Goal: Task Accomplishment & Management: Complete application form

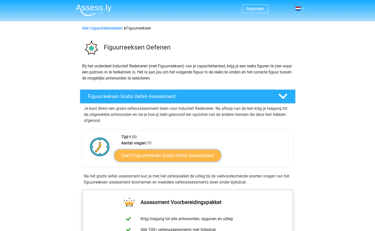
click at [164, 157] on link "Start Figuurreeksen Gratis Oefen Assessment" at bounding box center [167, 155] width 107 height 12
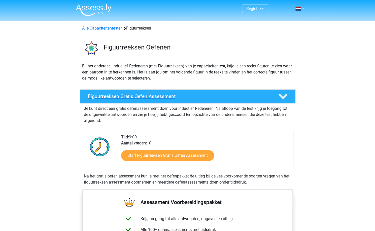
click at [178, 98] on h4 "Figuurreeksen Gratis Oefen Assessment" at bounding box center [179, 96] width 183 height 6
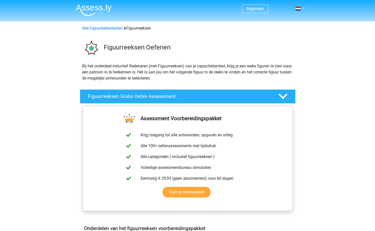
click at [297, 141] on div "Assessment Voorbereidingspakket Krijg toegang tot alle antwoorden, opgaven en u…" at bounding box center [187, 164] width 235 height 118
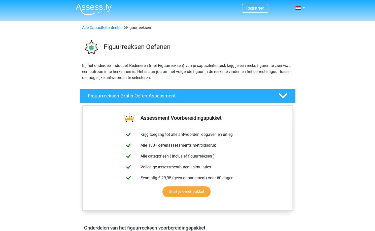
scroll to position [4, 0]
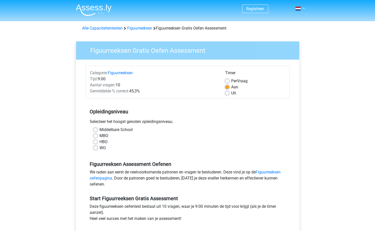
click at [100, 146] on label "WO" at bounding box center [103, 148] width 6 height 6
click at [97, 146] on input "WO" at bounding box center [96, 147] width 4 height 5
radio input "true"
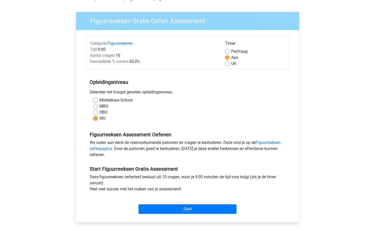
scroll to position [29, 0]
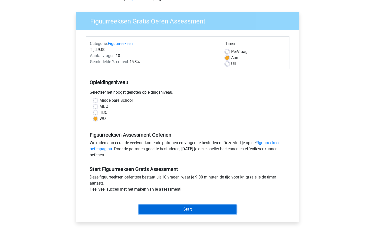
click at [183, 209] on input "Start" at bounding box center [188, 209] width 98 height 10
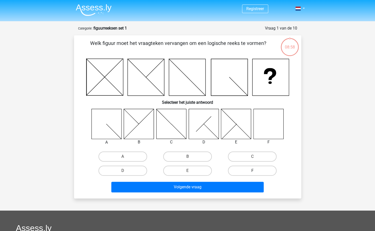
drag, startPoint x: 251, startPoint y: 155, endPoint x: 243, endPoint y: 174, distance: 20.4
click at [243, 174] on div "A B C D" at bounding box center [188, 163] width 195 height 28
click at [250, 170] on label "F" at bounding box center [252, 170] width 49 height 10
click at [253, 170] on input "F" at bounding box center [254, 171] width 3 height 3
radio input "true"
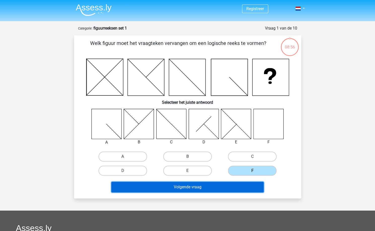
click at [232, 188] on button "Volgende vraag" at bounding box center [187, 187] width 153 height 11
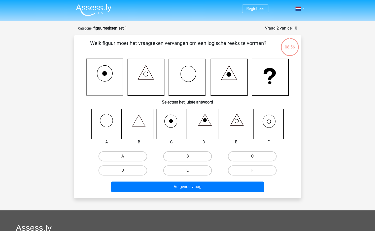
scroll to position [25, 0]
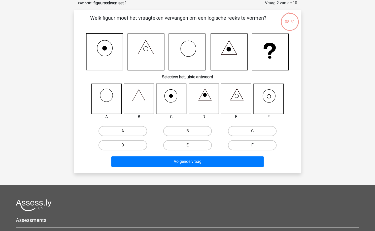
click at [254, 143] on label "F" at bounding box center [252, 145] width 49 height 10
click at [254, 145] on input "F" at bounding box center [254, 146] width 3 height 3
radio input "true"
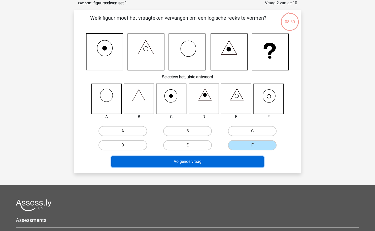
click at [225, 162] on button "Volgende vraag" at bounding box center [187, 161] width 153 height 11
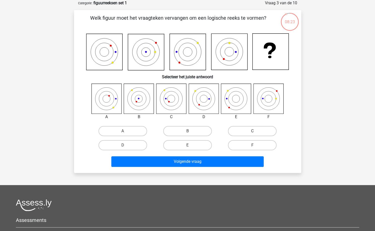
click at [251, 129] on label "C" at bounding box center [252, 131] width 49 height 10
click at [253, 131] on input "C" at bounding box center [254, 132] width 3 height 3
radio input "true"
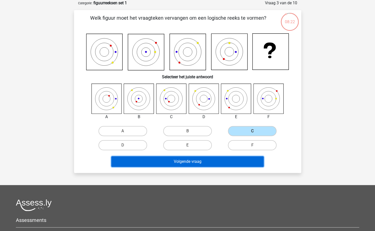
click at [203, 161] on button "Volgende vraag" at bounding box center [187, 161] width 153 height 11
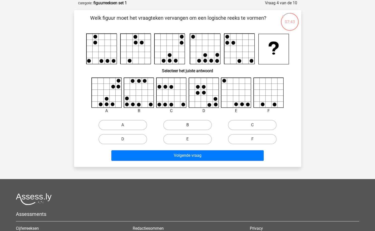
click at [186, 127] on label "B" at bounding box center [187, 125] width 49 height 10
click at [188, 127] on input "B" at bounding box center [189, 126] width 3 height 3
radio input "true"
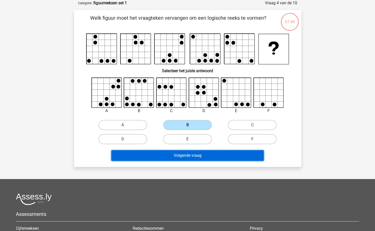
click at [187, 158] on button "Volgende vraag" at bounding box center [187, 155] width 153 height 11
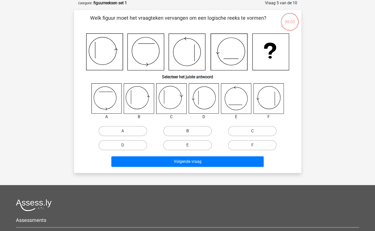
click at [182, 131] on label "B" at bounding box center [187, 131] width 49 height 10
click at [188, 131] on input "B" at bounding box center [189, 132] width 3 height 3
radio input "true"
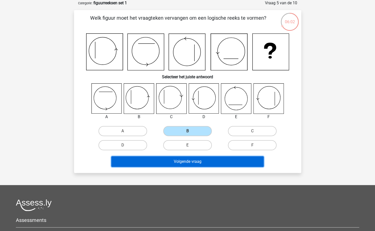
click at [181, 161] on button "Volgende vraag" at bounding box center [187, 161] width 153 height 11
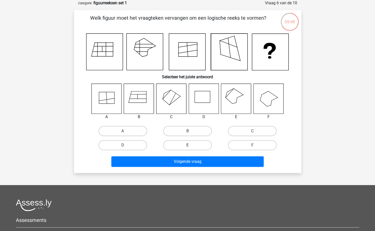
click at [184, 145] on label "E" at bounding box center [187, 145] width 49 height 10
click at [188, 145] on input "E" at bounding box center [189, 146] width 3 height 3
radio input "true"
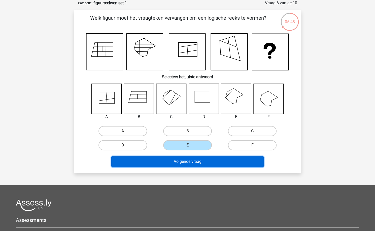
click at [193, 160] on button "Volgende vraag" at bounding box center [187, 161] width 153 height 11
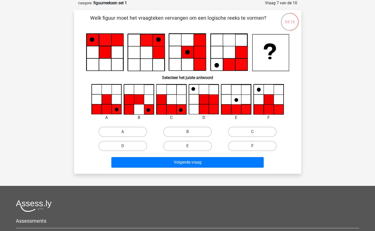
click at [258, 147] on label "F" at bounding box center [252, 146] width 49 height 10
click at [256, 147] on input "F" at bounding box center [254, 147] width 3 height 3
radio input "true"
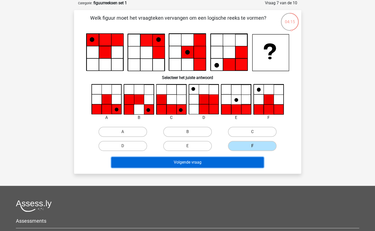
click at [234, 165] on button "Volgende vraag" at bounding box center [187, 162] width 153 height 11
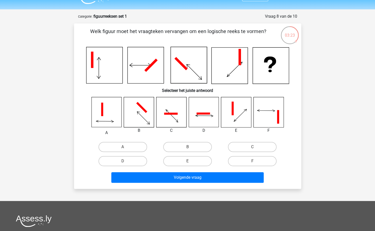
scroll to position [12, 0]
click at [253, 161] on label "F" at bounding box center [252, 161] width 49 height 10
click at [253, 161] on input "F" at bounding box center [254, 162] width 3 height 3
radio input "true"
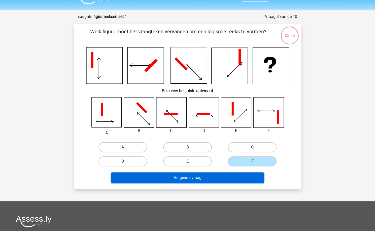
click at [232, 178] on button "Volgende vraag" at bounding box center [187, 177] width 153 height 11
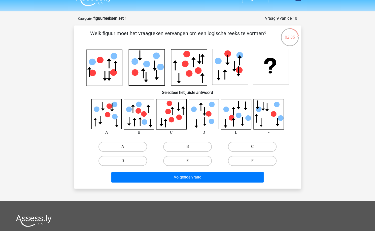
scroll to position [10, 0]
click at [200, 119] on icon at bounding box center [204, 114] width 30 height 30
click at [193, 146] on label "B" at bounding box center [187, 147] width 49 height 10
click at [191, 147] on input "B" at bounding box center [189, 148] width 3 height 3
radio input "true"
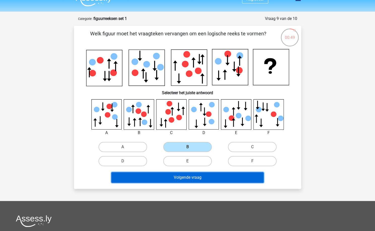
click at [192, 176] on button "Volgende vraag" at bounding box center [187, 177] width 153 height 11
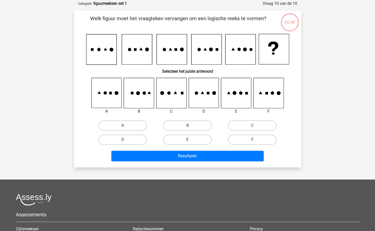
scroll to position [25, 0]
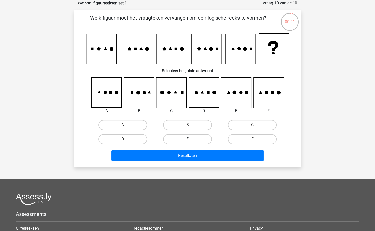
click at [202, 135] on label "E" at bounding box center [187, 139] width 49 height 10
click at [191, 139] on input "E" at bounding box center [189, 140] width 3 height 3
radio input "true"
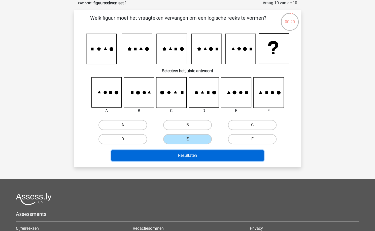
click at [193, 157] on button "Resultaten" at bounding box center [187, 155] width 153 height 11
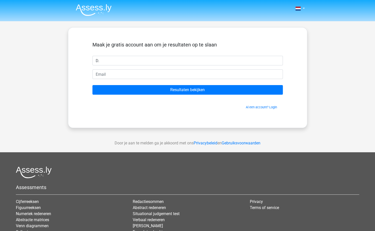
type input "D."
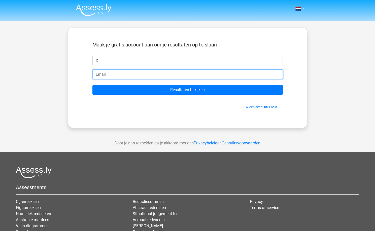
click at [167, 75] on input "email" at bounding box center [188, 74] width 191 height 10
type input "danielvissers18@gmail.com"
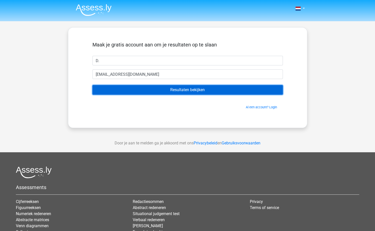
click at [138, 90] on input "Resultaten bekijken" at bounding box center [188, 90] width 191 height 10
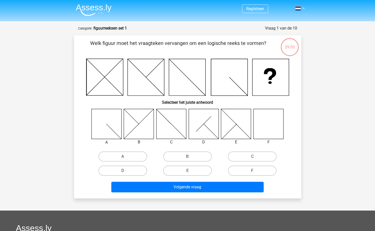
scroll to position [25, 0]
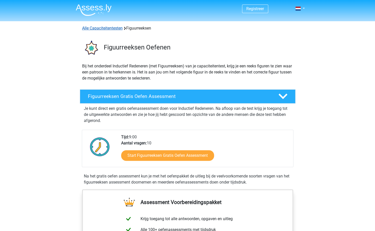
click at [112, 27] on link "Alle Capaciteitentesten" at bounding box center [102, 28] width 41 height 5
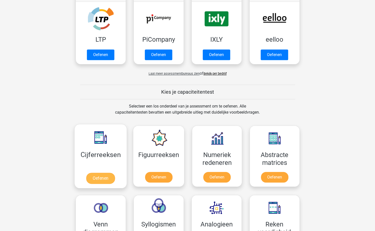
scroll to position [112, 0]
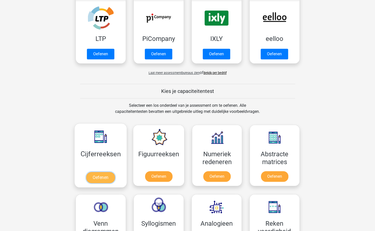
click at [101, 173] on link "Oefenen" at bounding box center [100, 177] width 29 height 11
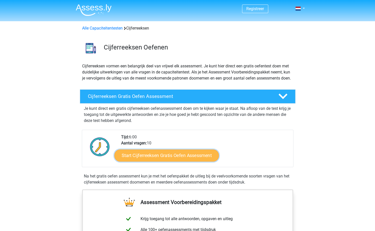
click at [154, 161] on link "Start Cijferreeksen Gratis Oefen Assessment" at bounding box center [166, 155] width 105 height 12
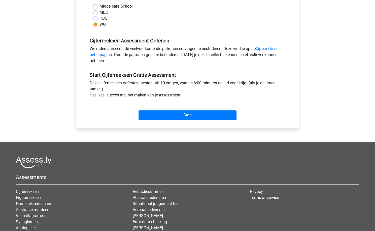
scroll to position [124, 0]
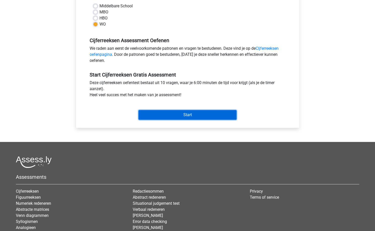
click at [194, 113] on input "Start" at bounding box center [188, 115] width 98 height 10
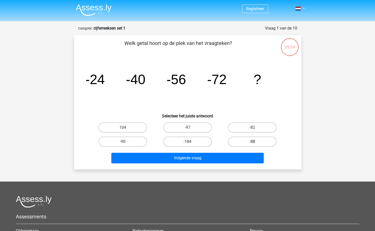
click at [244, 141] on label "-88" at bounding box center [252, 141] width 49 height 10
click at [253, 141] on input "-88" at bounding box center [254, 142] width 3 height 3
radio input "true"
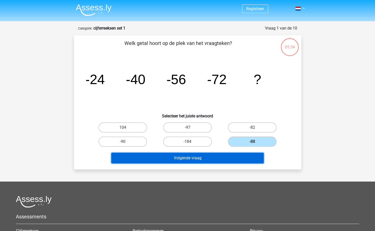
click at [234, 157] on button "Volgende vraag" at bounding box center [187, 158] width 153 height 11
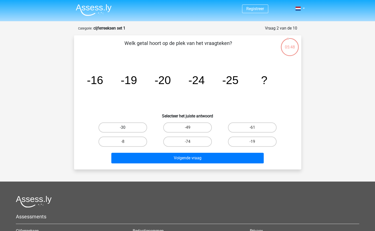
click at [131, 128] on label "-30" at bounding box center [123, 127] width 49 height 10
click at [126, 128] on input "-30" at bounding box center [124, 128] width 3 height 3
radio input "true"
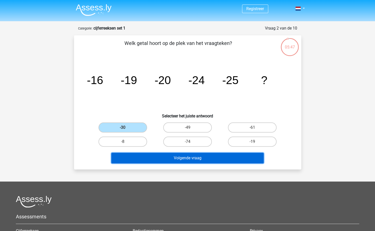
click at [183, 158] on button "Volgende vraag" at bounding box center [187, 158] width 153 height 11
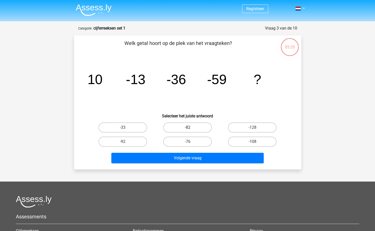
click at [198, 128] on label "-82" at bounding box center [187, 127] width 49 height 10
click at [191, 128] on input "-82" at bounding box center [189, 128] width 3 height 3
radio input "true"
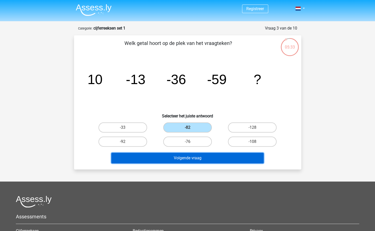
click at [207, 157] on button "Volgende vraag" at bounding box center [187, 158] width 153 height 11
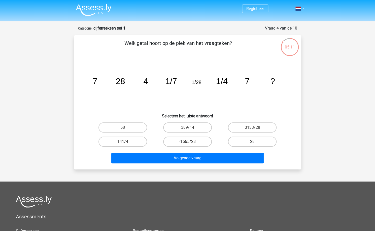
click at [246, 86] on icon "image/svg+xml 7 28 4 1/7 1/28 1/4 7 ?" at bounding box center [187, 83] width 203 height 51
click at [259, 141] on label "28" at bounding box center [252, 141] width 49 height 10
click at [256, 141] on input "28" at bounding box center [254, 142] width 3 height 3
radio input "true"
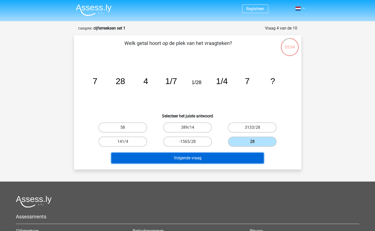
click at [235, 154] on button "Volgende vraag" at bounding box center [187, 158] width 153 height 11
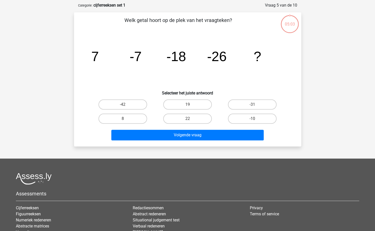
scroll to position [25, 0]
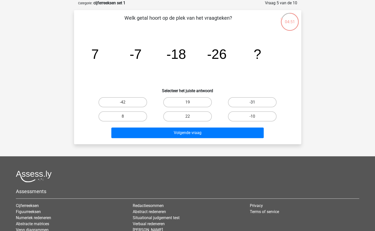
click at [253, 105] on label "-31" at bounding box center [252, 102] width 49 height 10
click at [253, 105] on input "-31" at bounding box center [254, 103] width 3 height 3
radio input "true"
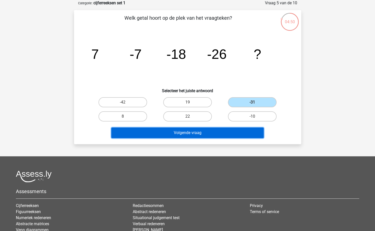
click at [215, 127] on button "Volgende vraag" at bounding box center [187, 132] width 153 height 11
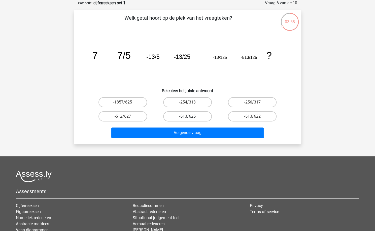
click at [198, 118] on label "-513/625" at bounding box center [187, 116] width 49 height 10
click at [191, 118] on input "-513/625" at bounding box center [189, 117] width 3 height 3
radio input "true"
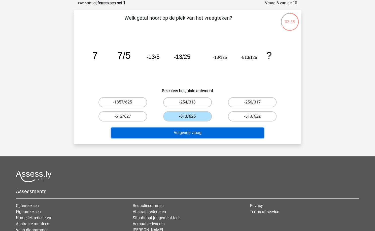
click at [195, 136] on button "Volgende vraag" at bounding box center [187, 132] width 153 height 11
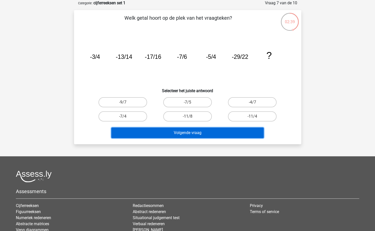
click at [217, 129] on button "Volgende vraag" at bounding box center [187, 132] width 153 height 11
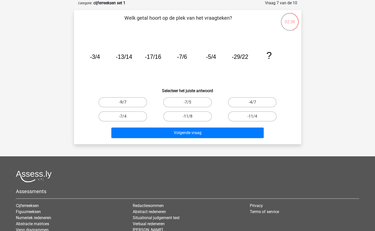
click at [133, 99] on label "-9/7" at bounding box center [123, 102] width 49 height 10
click at [126, 102] on input "-9/7" at bounding box center [124, 103] width 3 height 3
radio input "true"
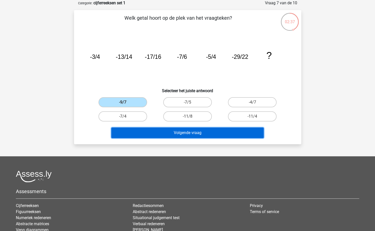
click at [172, 130] on button "Volgende vraag" at bounding box center [187, 132] width 153 height 11
